Goal: Information Seeking & Learning: Get advice/opinions

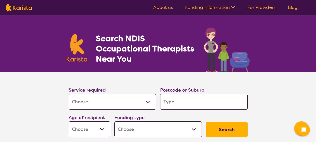
select select "[MEDICAL_DATA]"
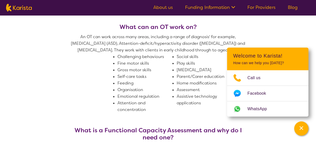
click at [70, 69] on span "An OT can work across many areas, including a range of diagnosis' for example, …" at bounding box center [158, 73] width 183 height 79
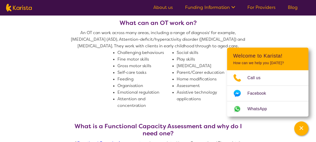
scroll to position [257, 0]
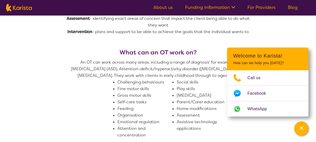
click at [160, 86] on li "Fine motor skills" at bounding box center [144, 88] width 55 height 7
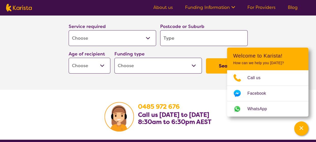
scroll to position [740, 0]
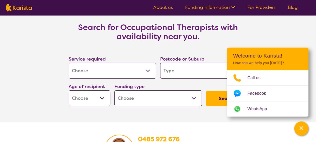
click at [110, 73] on select "Allied Health Assistant Assessment ([MEDICAL_DATA] or [MEDICAL_DATA]) Behaviour…" at bounding box center [112, 71] width 87 height 16
click at [69, 63] on select "Allied Health Assistant Assessment ([MEDICAL_DATA] or [MEDICAL_DATA]) Behaviour…" at bounding box center [112, 71] width 87 height 16
click at [176, 64] on input "search" at bounding box center [203, 71] width 87 height 16
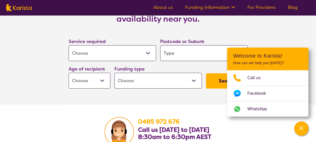
scroll to position [766, 0]
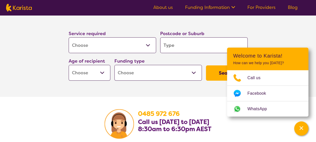
type input "4"
type input "45"
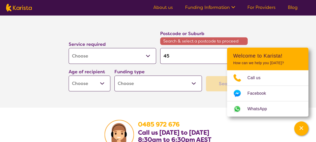
type input "451"
type input "45"
type input "4"
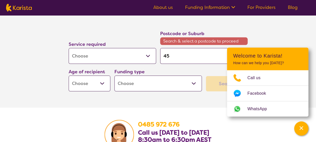
type input "4"
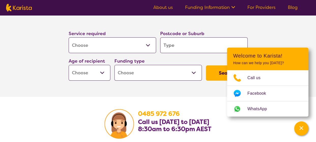
type input "5"
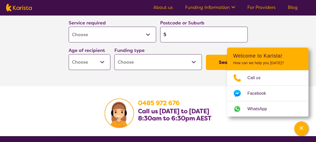
type input "51"
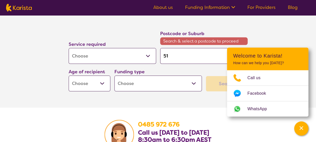
type input "511"
type input "5113"
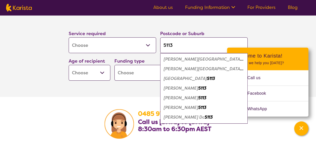
type input "5113"
click at [89, 74] on select "Early Childhood - 0 to 9 Child - 10 to 11 Adolescent - 12 to 17 Adult - 18 to 6…" at bounding box center [90, 73] width 42 height 16
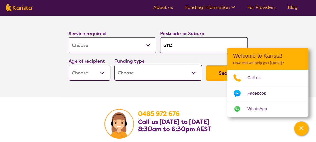
select select "AD"
click at [69, 65] on select "Early Childhood - 0 to 9 Child - 10 to 11 Adolescent - 12 to 17 Adult - 18 to 6…" at bounding box center [90, 73] width 42 height 16
select select "AD"
click at [133, 72] on select "Home Care Package (HCP) National Disability Insurance Scheme (NDIS) I don't know" at bounding box center [157, 73] width 87 height 16
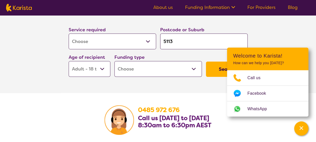
scroll to position [791, 0]
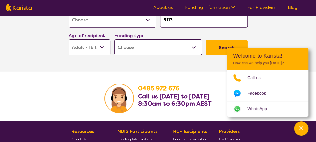
click at [142, 51] on select "Home Care Package (HCP) National Disability Insurance Scheme (NDIS) I don't know" at bounding box center [157, 47] width 87 height 16
select select "NDIS"
click at [114, 39] on select "Home Care Package (HCP) National Disability Insurance Scheme (NDIS) I don't know" at bounding box center [157, 47] width 87 height 16
select select "NDIS"
click at [217, 45] on button "Search" at bounding box center [227, 47] width 42 height 15
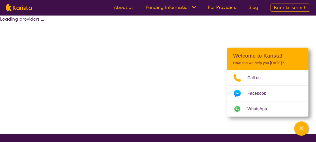
select select "by_score"
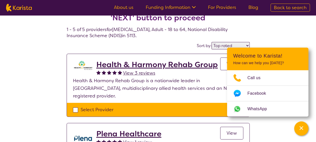
scroll to position [25, 0]
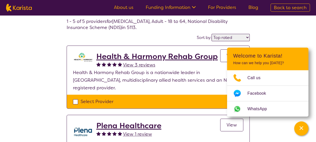
click at [299, 50] on header "Welcome to Karista! How can we help you [DATE]?" at bounding box center [267, 59] width 81 height 23
click at [302, 132] on div "Channel Menu" at bounding box center [301, 128] width 10 height 11
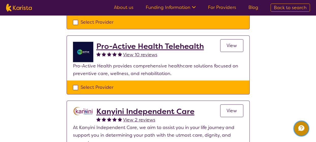
scroll to position [152, 0]
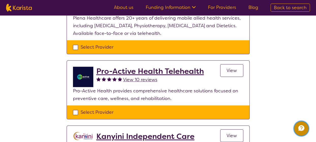
scroll to position [791, 0]
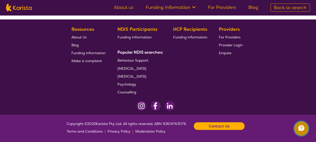
select select "[MEDICAL_DATA]"
select select "AD"
select select "NDIS"
select select "[MEDICAL_DATA]"
select select "AD"
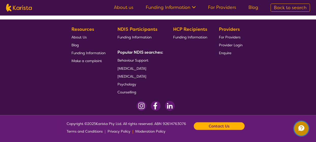
select select "NDIS"
